Goal: Transaction & Acquisition: Purchase product/service

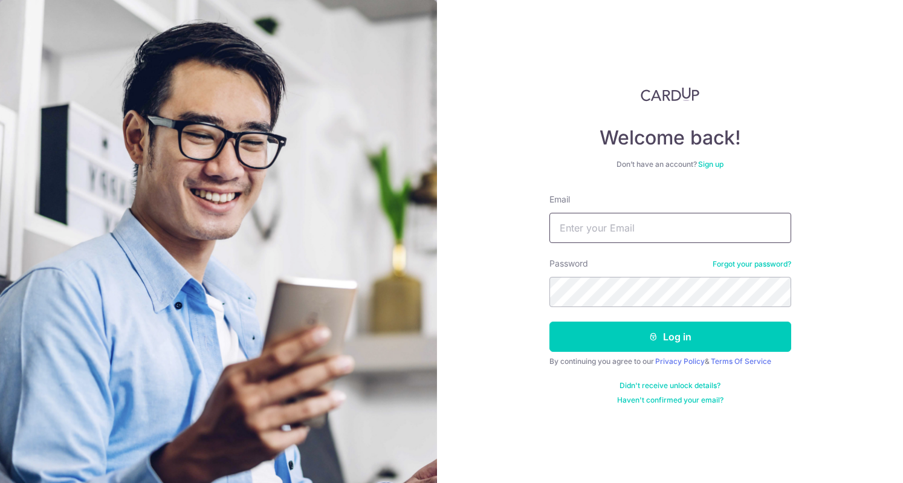
click at [582, 236] on input "Email" at bounding box center [671, 228] width 242 height 30
type input "[EMAIL_ADDRESS][DOMAIN_NAME]"
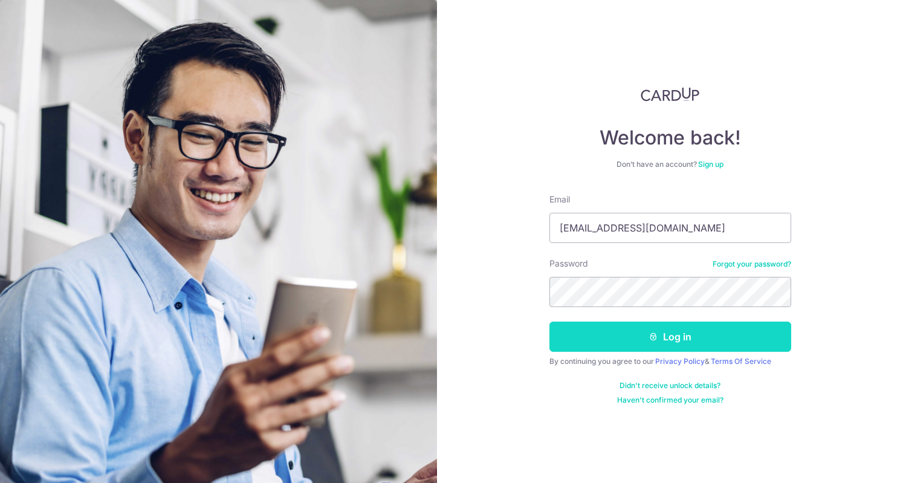
click at [678, 342] on button "Log in" at bounding box center [671, 337] width 242 height 30
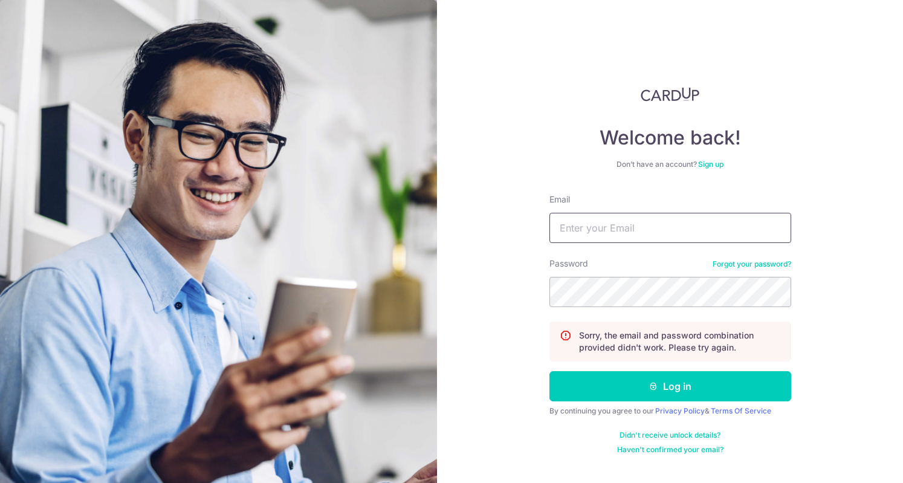
click at [693, 227] on input "Email" at bounding box center [671, 228] width 242 height 30
type input "Zoena2011@gmail.com"
click at [766, 268] on link "Forgot your password?" at bounding box center [752, 264] width 79 height 10
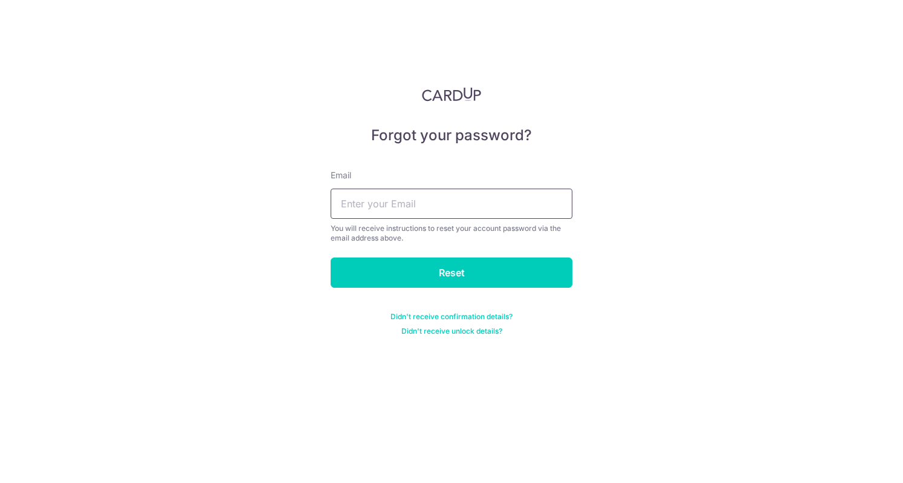
click at [468, 207] on input "text" at bounding box center [452, 204] width 242 height 30
type input "Zoena2011@gmail.com"
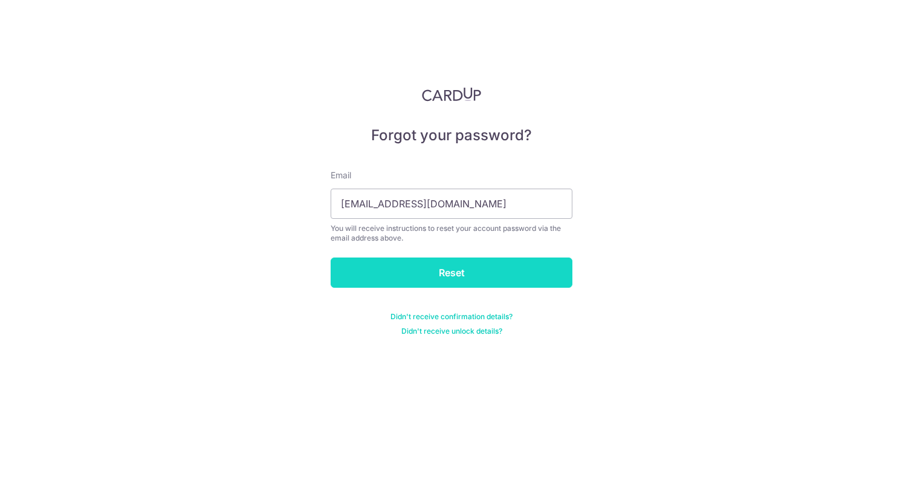
click at [525, 276] on input "Reset" at bounding box center [452, 273] width 242 height 30
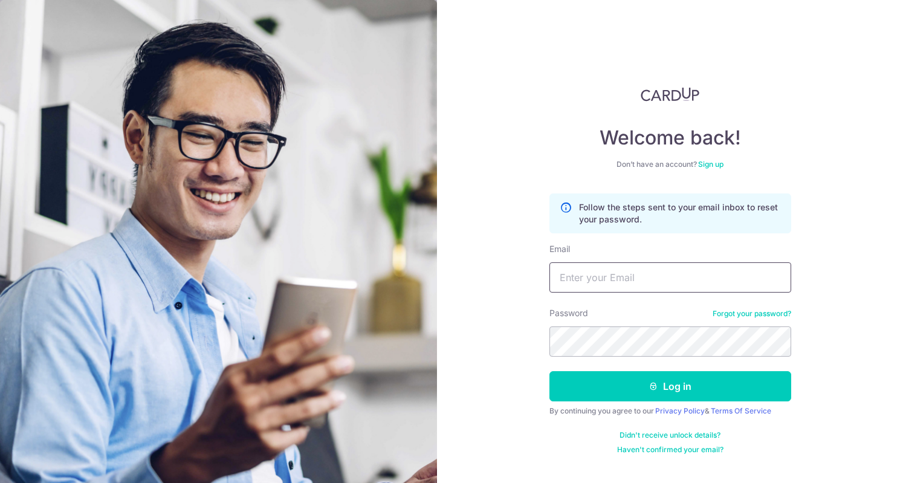
click at [632, 280] on input "Email" at bounding box center [671, 277] width 242 height 30
type input "Zoena2011@gmail.com"
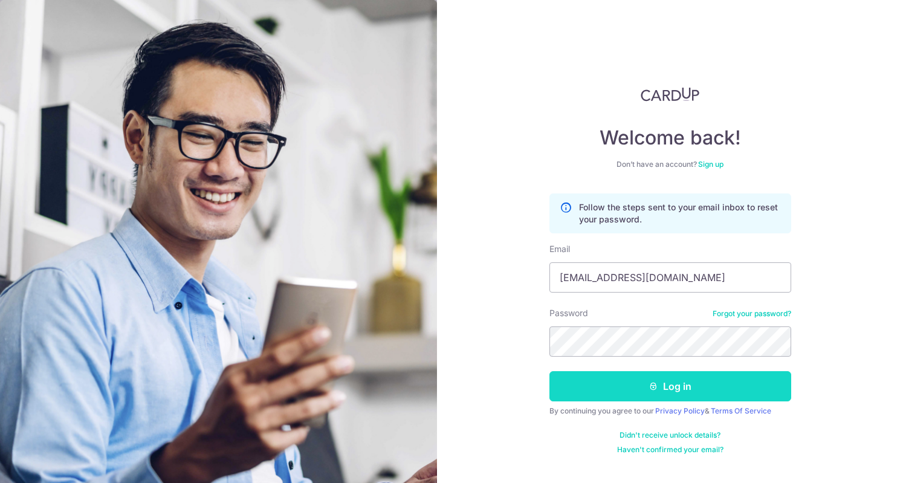
click at [696, 382] on button "Log in" at bounding box center [671, 386] width 242 height 30
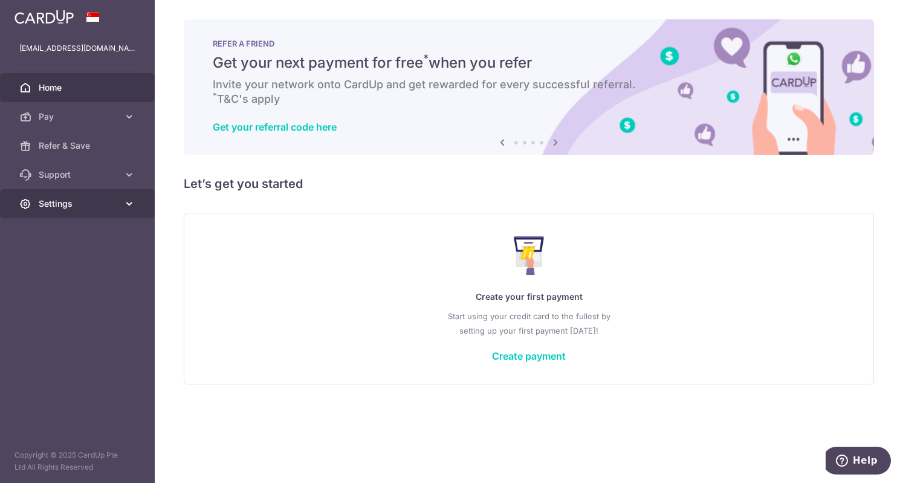
click at [63, 198] on span "Settings" at bounding box center [79, 204] width 80 height 12
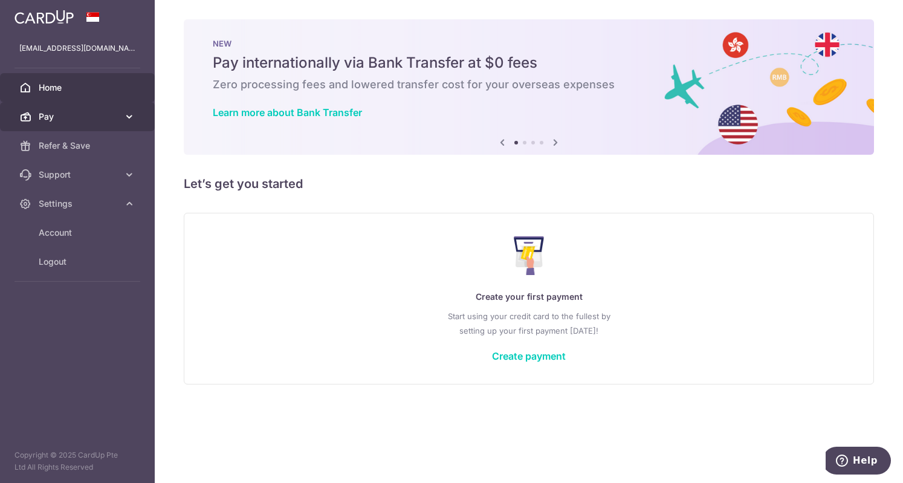
click at [56, 115] on span "Pay" at bounding box center [79, 117] width 80 height 12
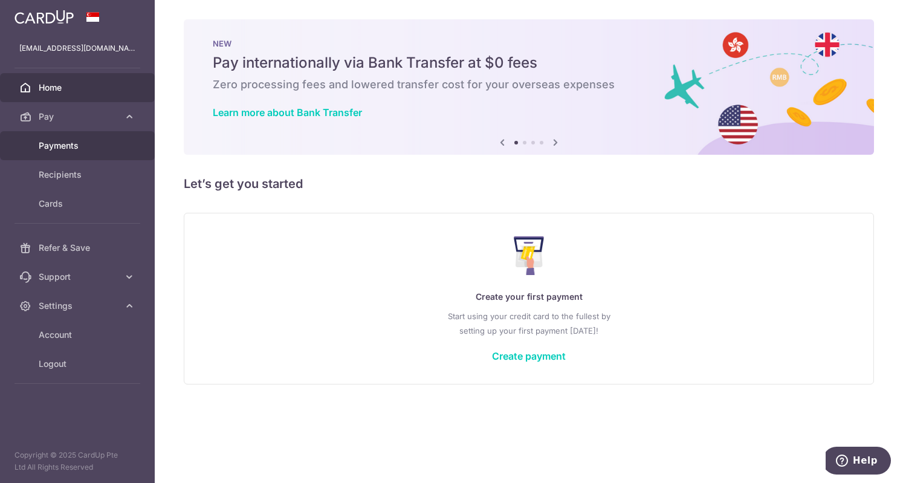
click at [62, 148] on span "Payments" at bounding box center [79, 146] width 80 height 12
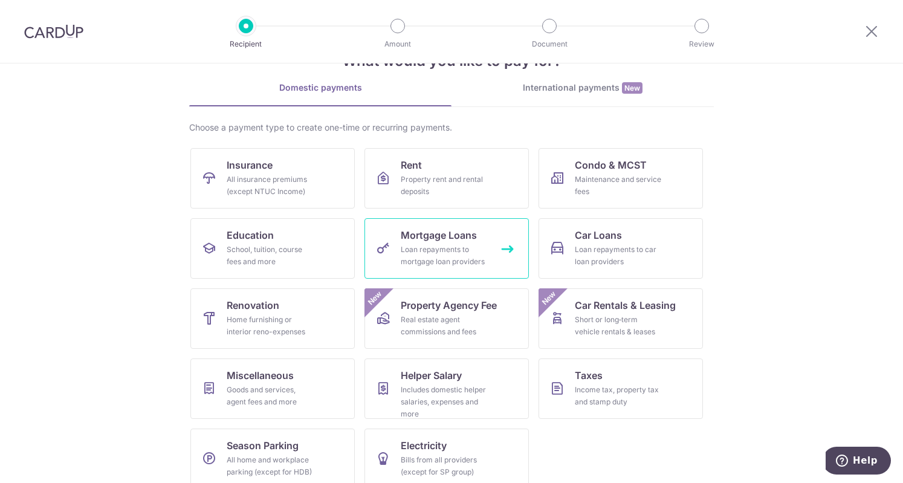
scroll to position [57, 0]
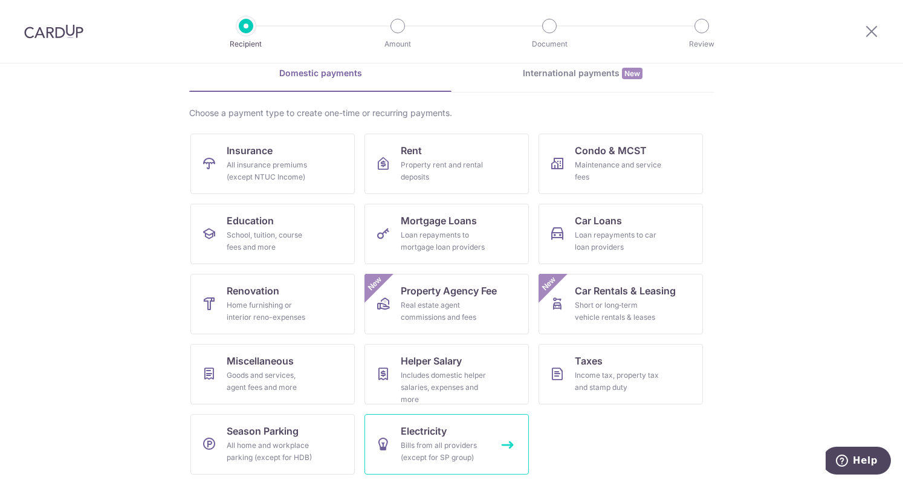
click at [411, 450] on div "Bills from all providers (except for SP group)" at bounding box center [444, 452] width 87 height 24
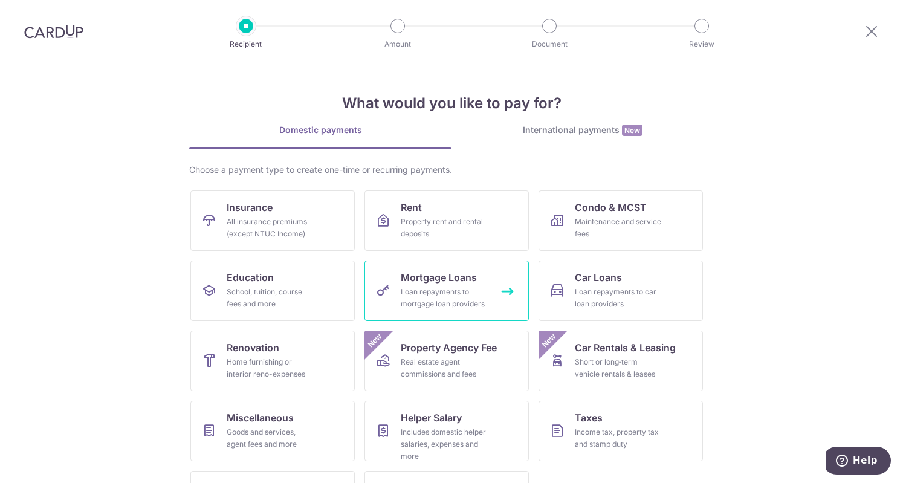
scroll to position [57, 0]
